Goal: Register for event/course

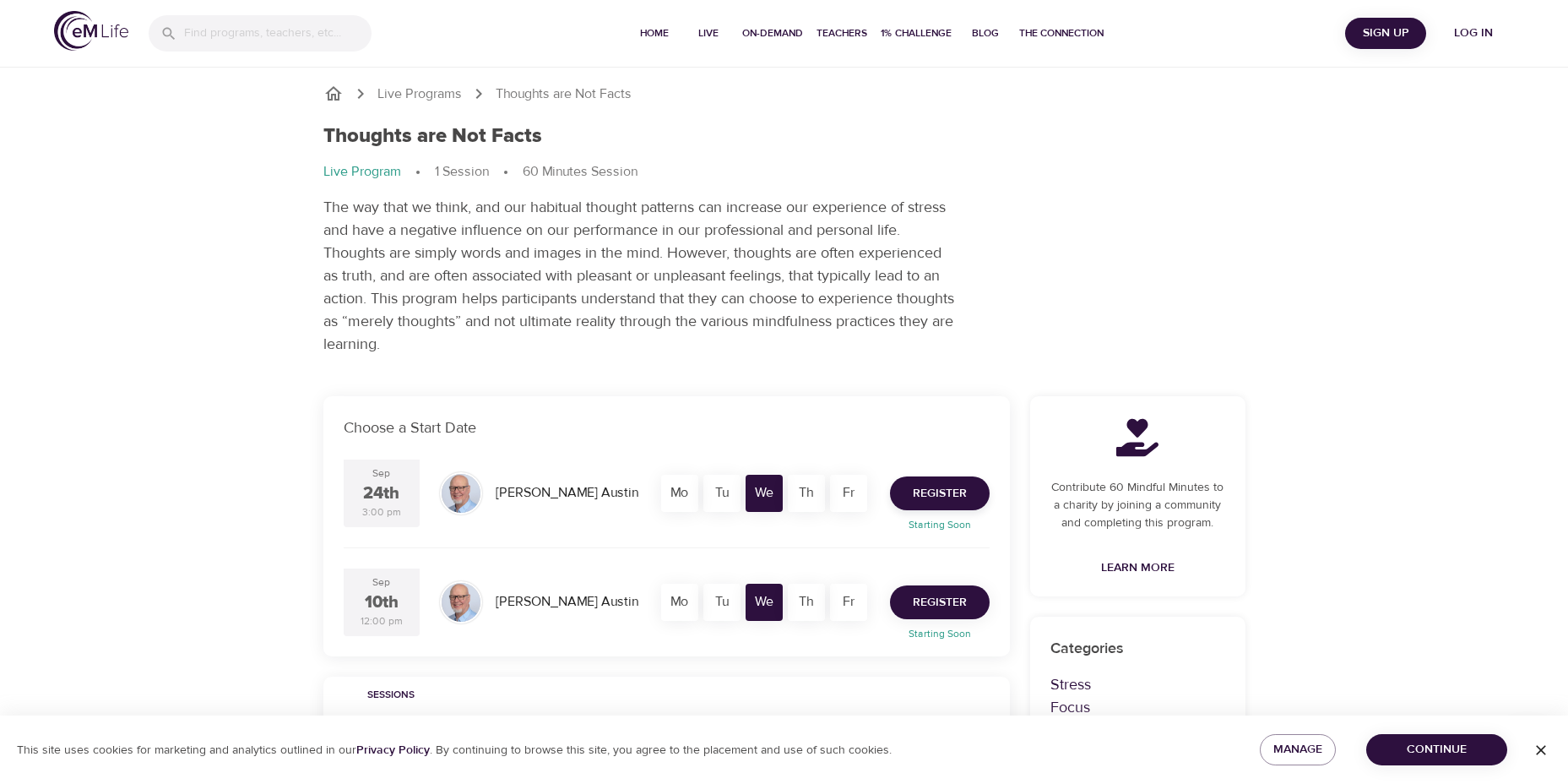
click at [935, 599] on span "Register" at bounding box center [940, 602] width 54 height 21
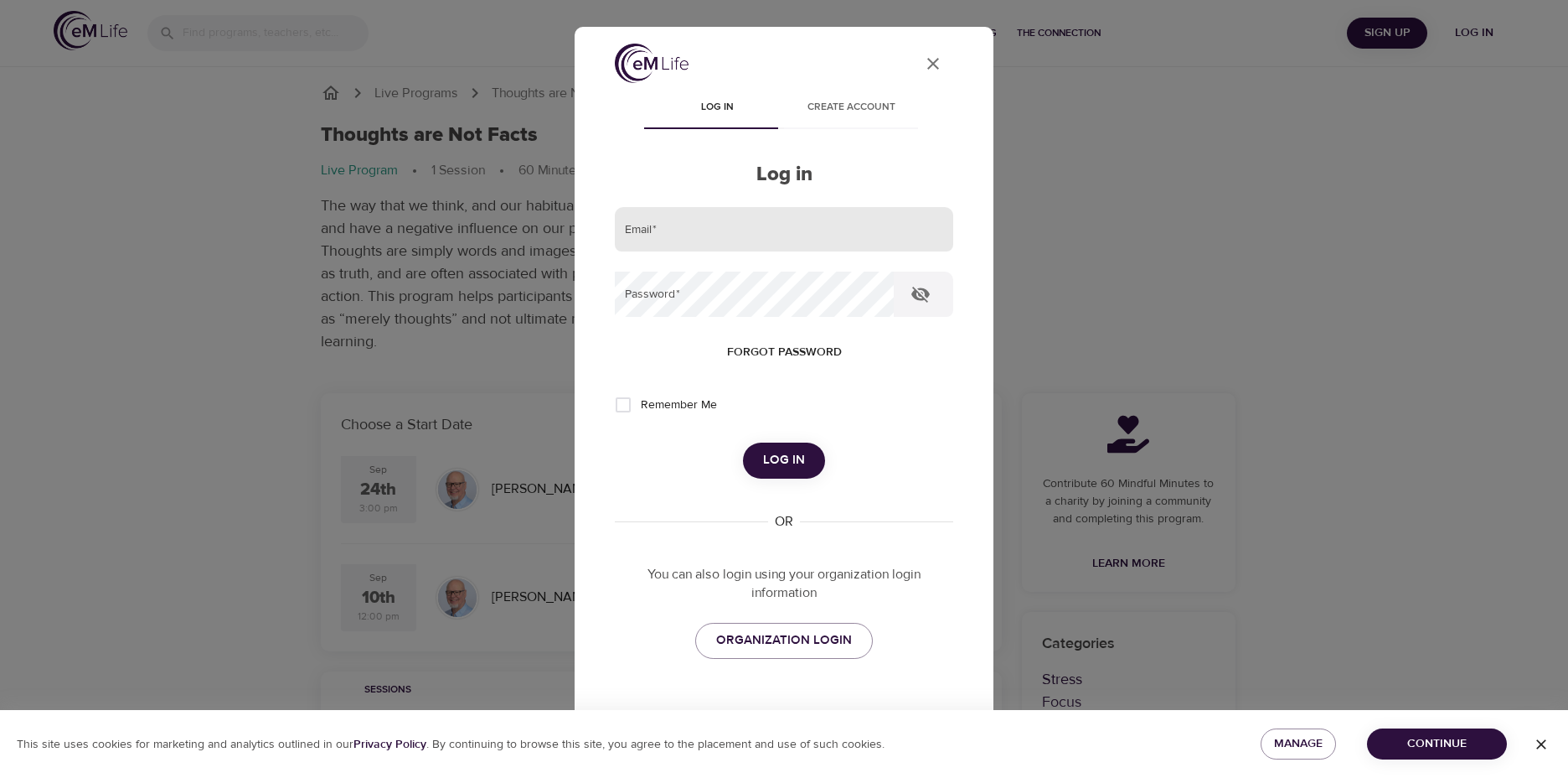
click at [825, 233] on input "email" at bounding box center [784, 229] width 338 height 45
type input "[EMAIL_ADDRESS][DOMAIN_NAME]"
click at [763, 459] on span "Log in" at bounding box center [784, 460] width 42 height 22
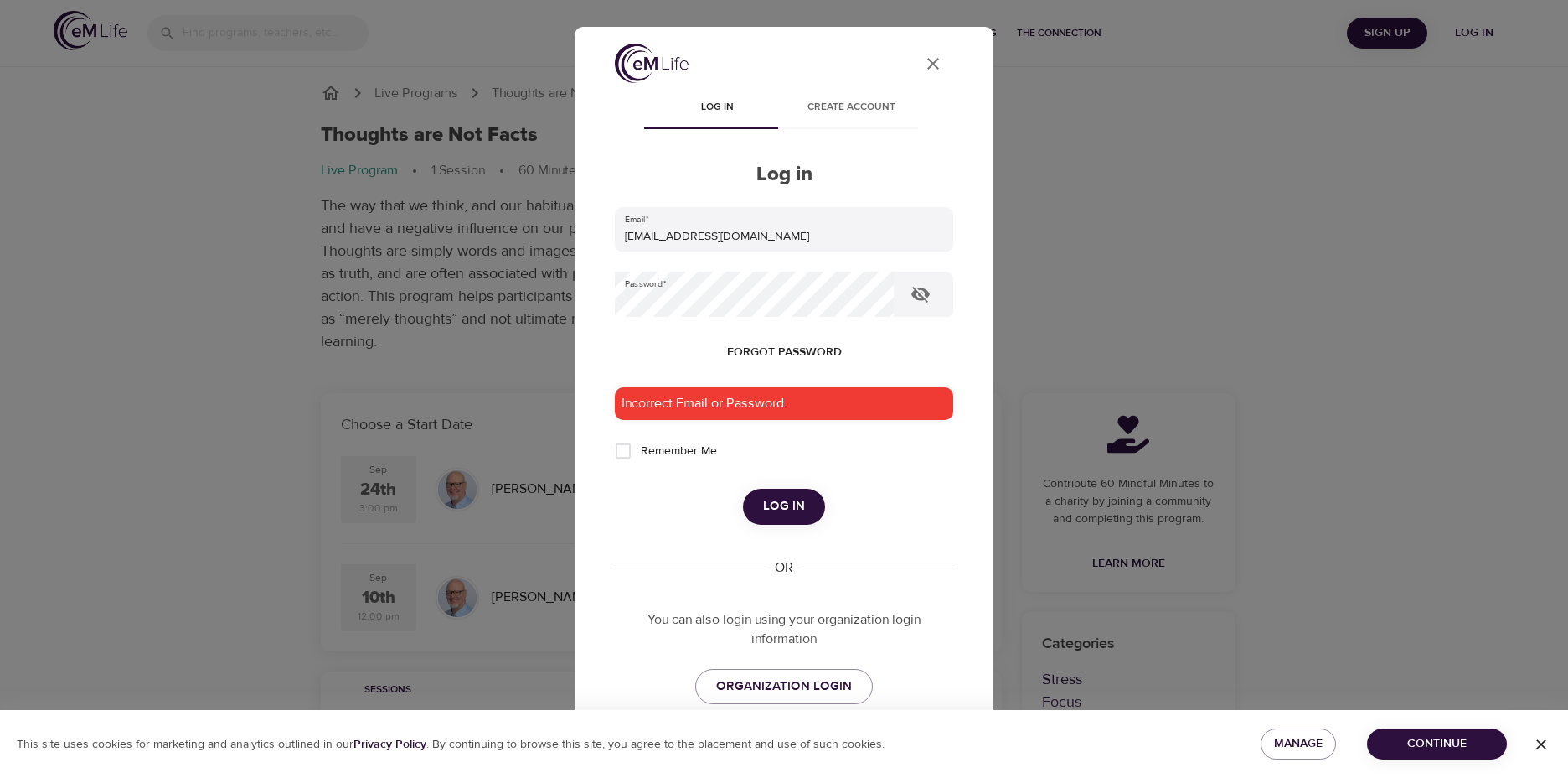
click at [923, 56] on icon "User Profile" at bounding box center [933, 64] width 20 height 20
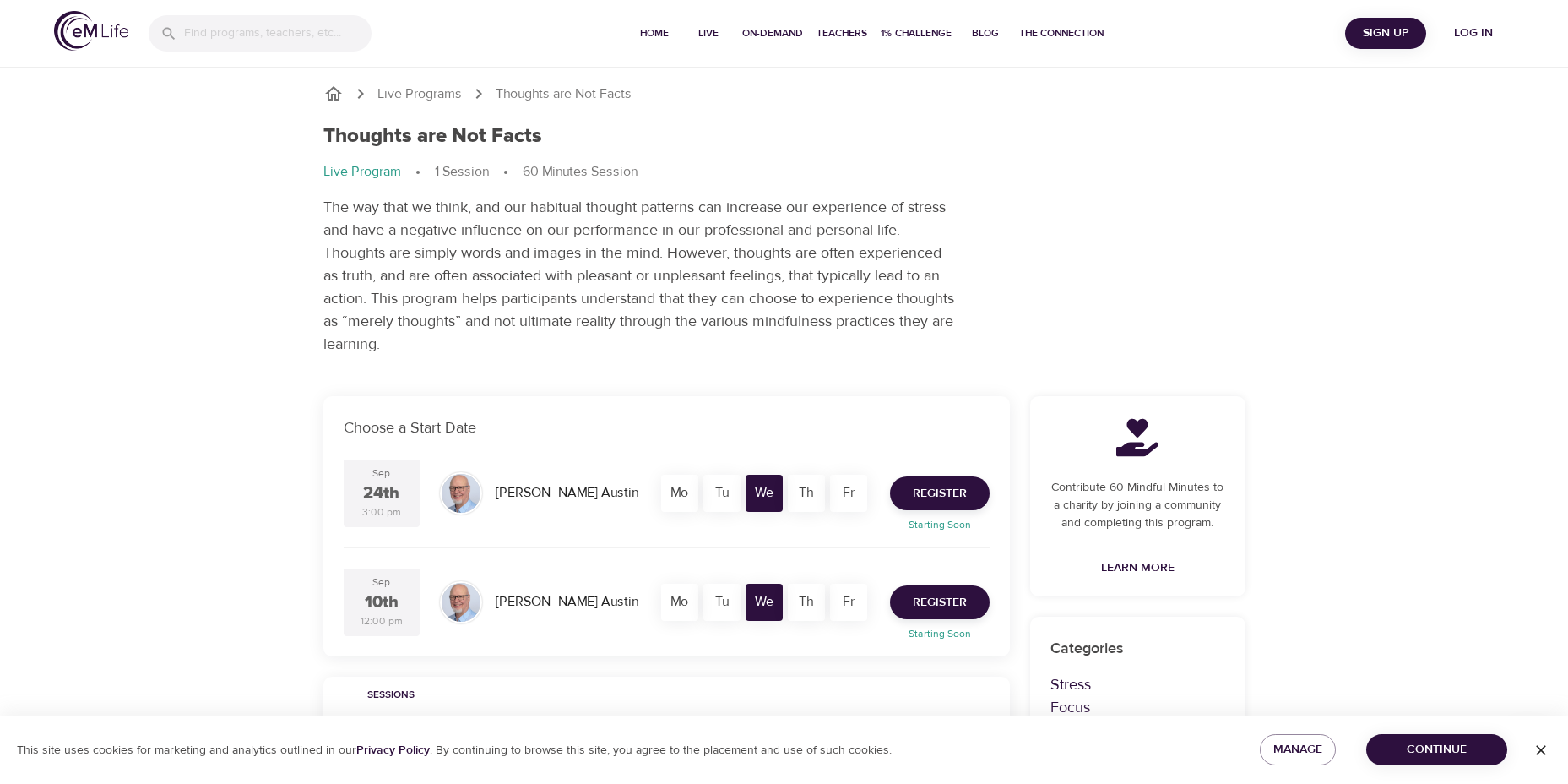
click at [927, 62] on button "1% Challenge" at bounding box center [916, 33] width 85 height 68
